Goal: Information Seeking & Learning: Learn about a topic

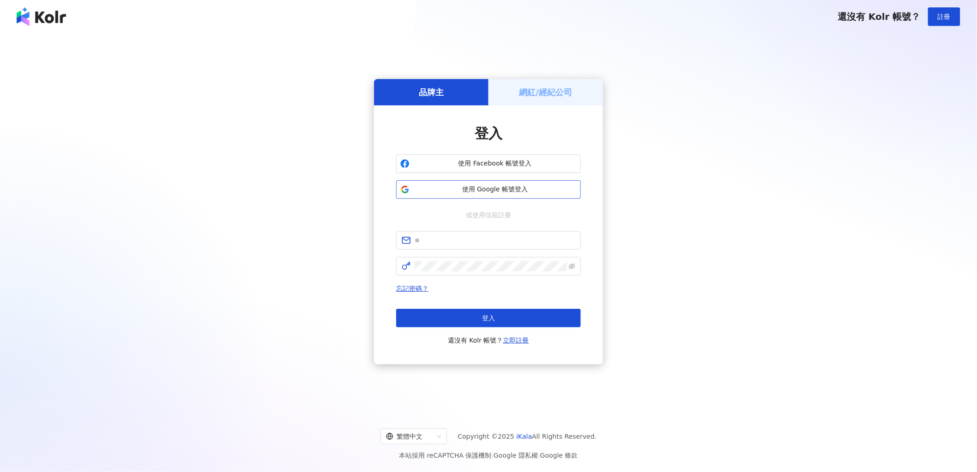
click at [453, 187] on span "使用 Google 帳號登入" at bounding box center [494, 189] width 163 height 9
click at [503, 188] on span "使用 Google 帳號登入" at bounding box center [494, 189] width 163 height 9
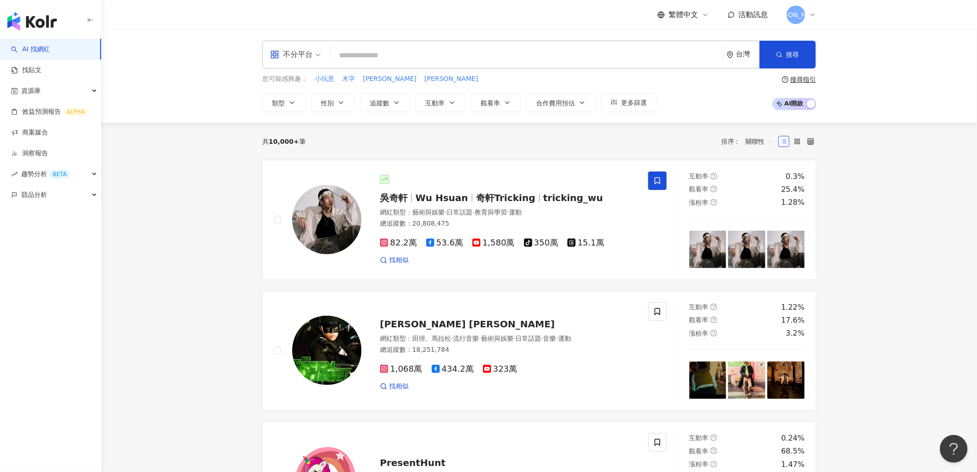
click at [352, 51] on input "search" at bounding box center [526, 56] width 385 height 18
paste input "******"
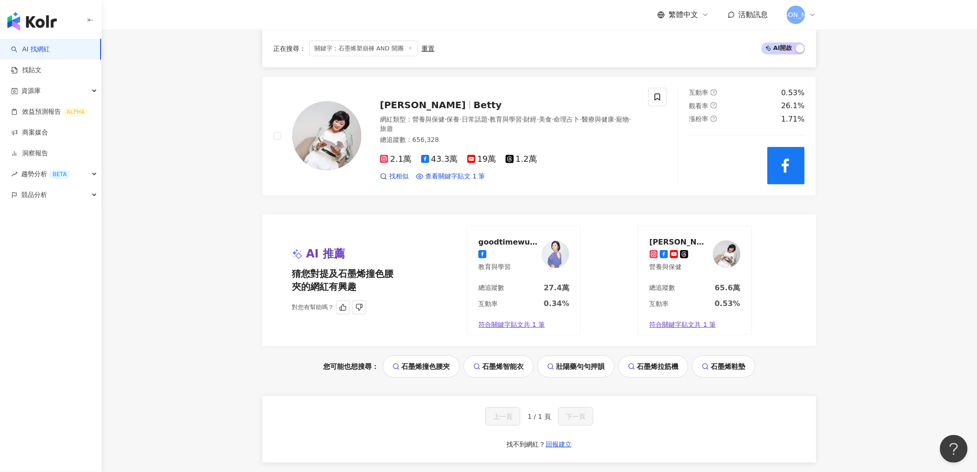
scroll to position [103, 0]
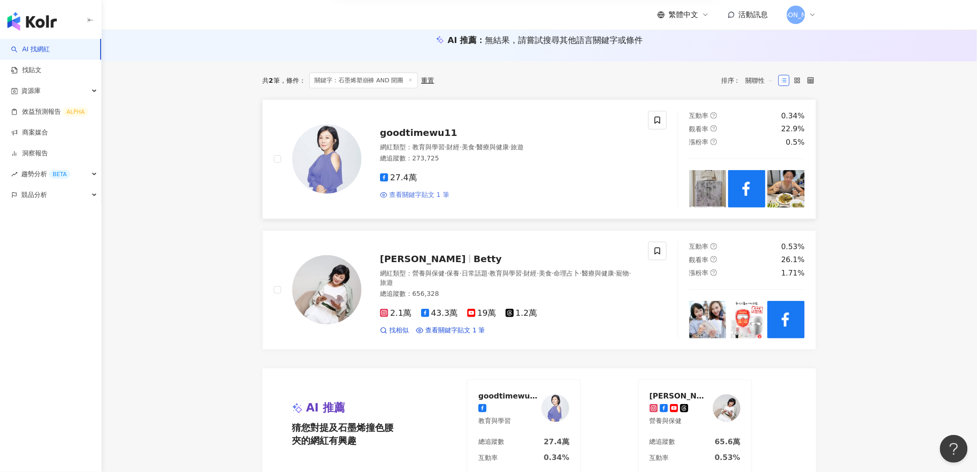
type input "**********"
click at [417, 197] on span "查看關鍵字貼文 1 筆" at bounding box center [419, 194] width 60 height 9
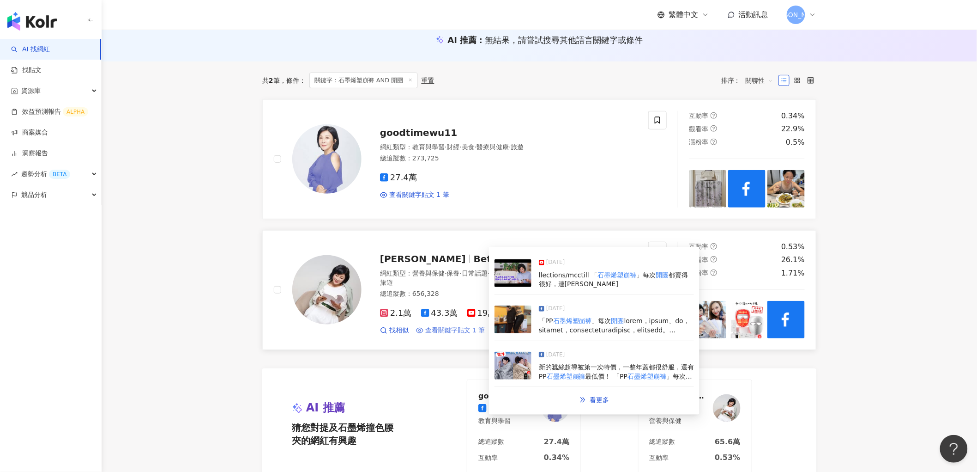
click at [425, 330] on span "查看關鍵字貼文 1 筆" at bounding box center [455, 330] width 60 height 9
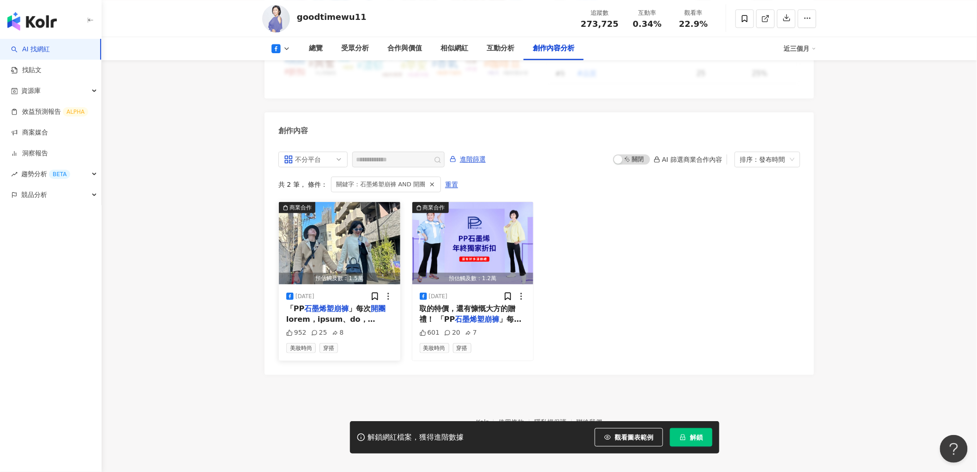
click at [348, 315] on span at bounding box center [390, 438] width 208 height 247
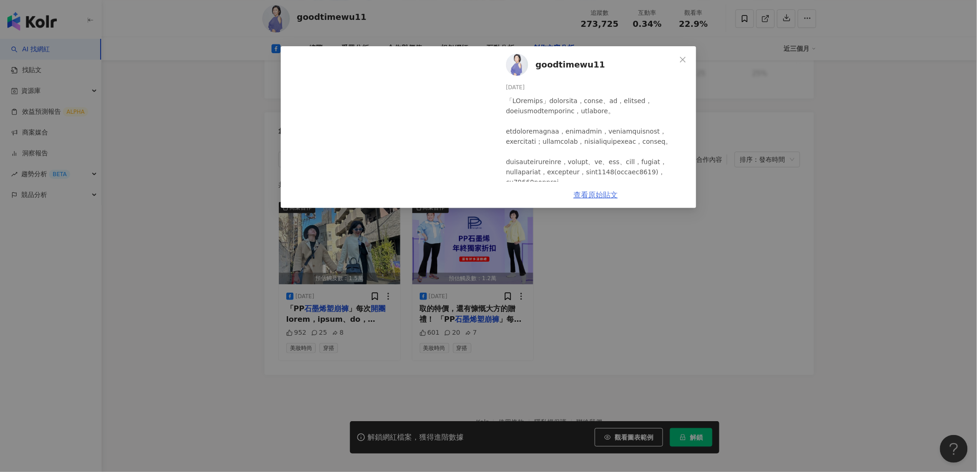
click at [604, 195] on link "查看原始貼文" at bounding box center [596, 194] width 44 height 9
click at [878, 169] on div "goodtimewu11 2025/2/10 952 25 8 查看原始貼文" at bounding box center [488, 236] width 977 height 472
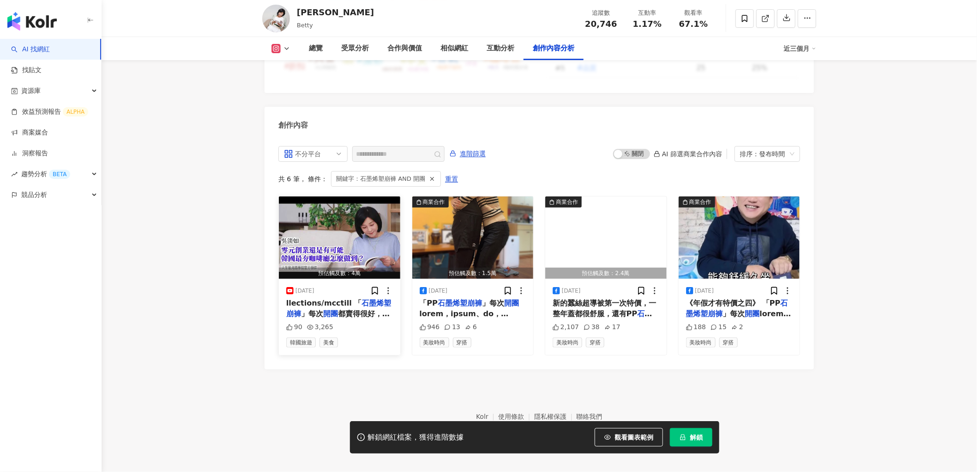
scroll to position [2452, 0]
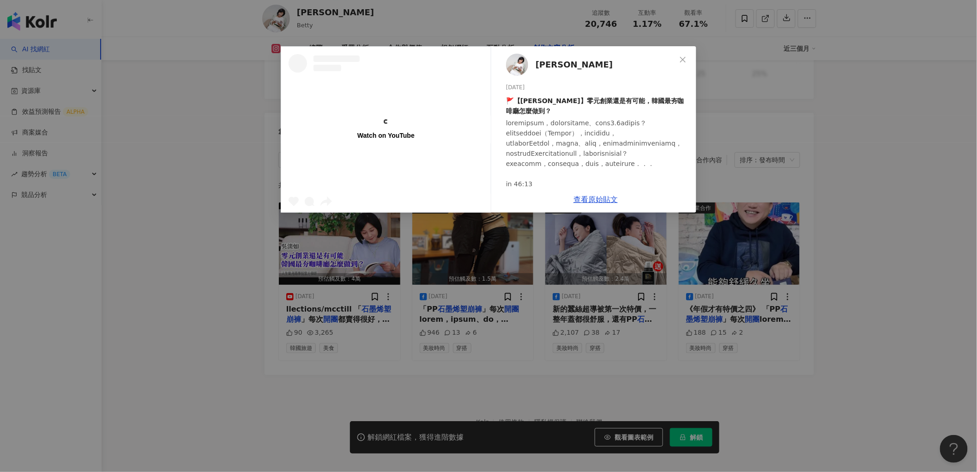
scroll to position [0, 0]
click at [591, 200] on link "查看原始貼文" at bounding box center [596, 199] width 44 height 9
